Goal: Task Accomplishment & Management: Complete application form

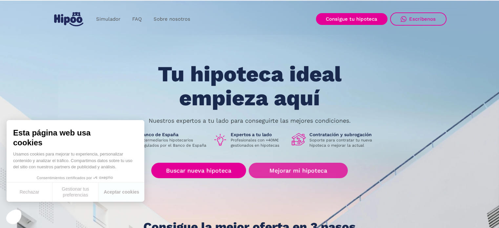
click at [322, 170] on link "Mejorar mi hipoteca" at bounding box center [298, 170] width 99 height 15
click at [286, 167] on link "Mejorar mi hipoteca" at bounding box center [298, 170] width 99 height 15
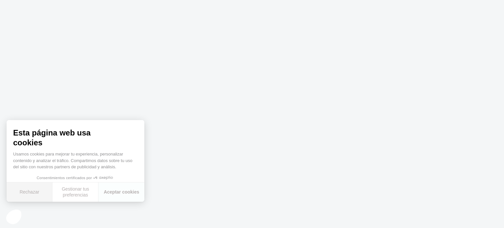
click at [32, 193] on button "Rechazar" at bounding box center [30, 191] width 46 height 19
